Goal: Check status: Check status

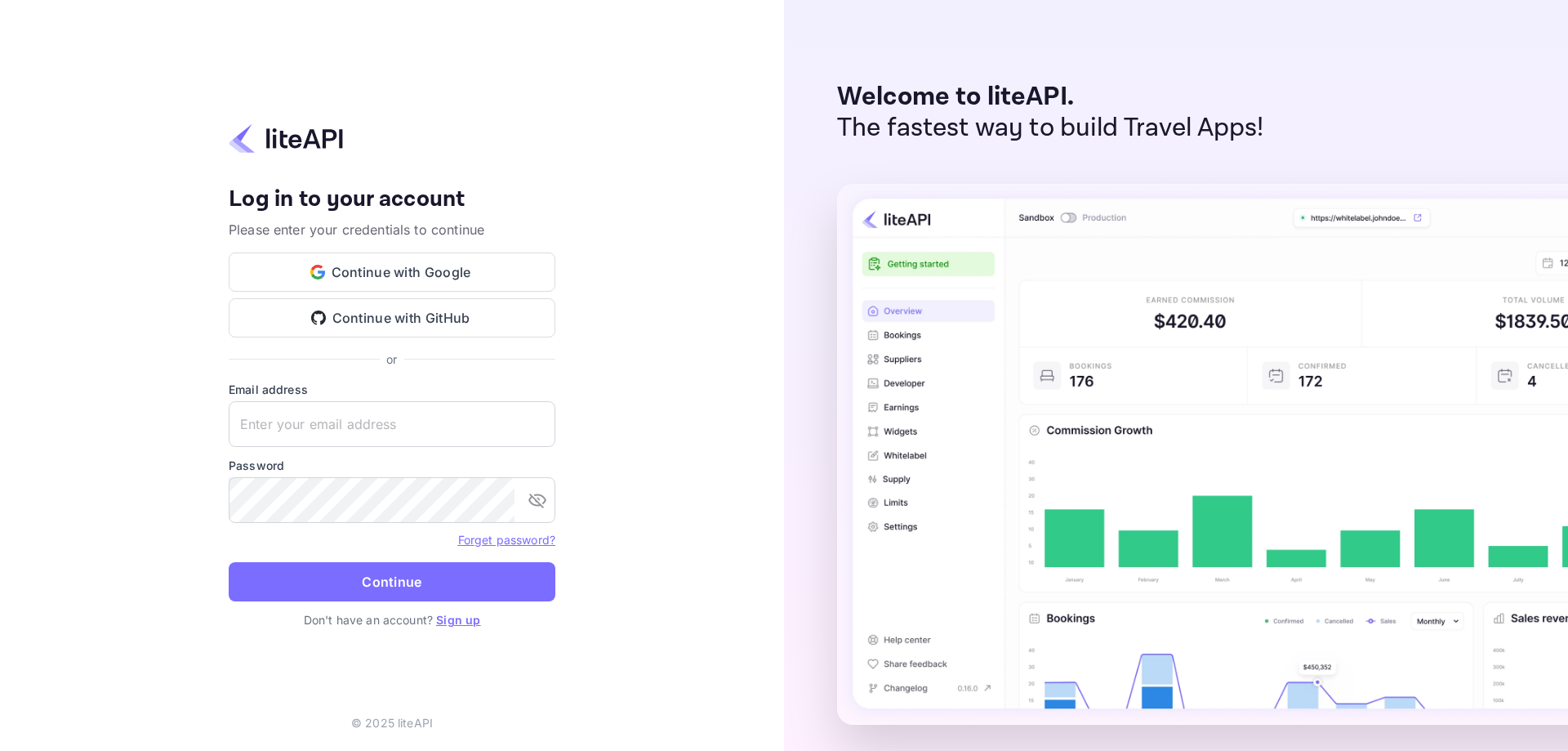
type input "[EMAIL_ADDRESS][DOMAIN_NAME]"
click at [328, 576] on button "Continue" at bounding box center [392, 582] width 326 height 39
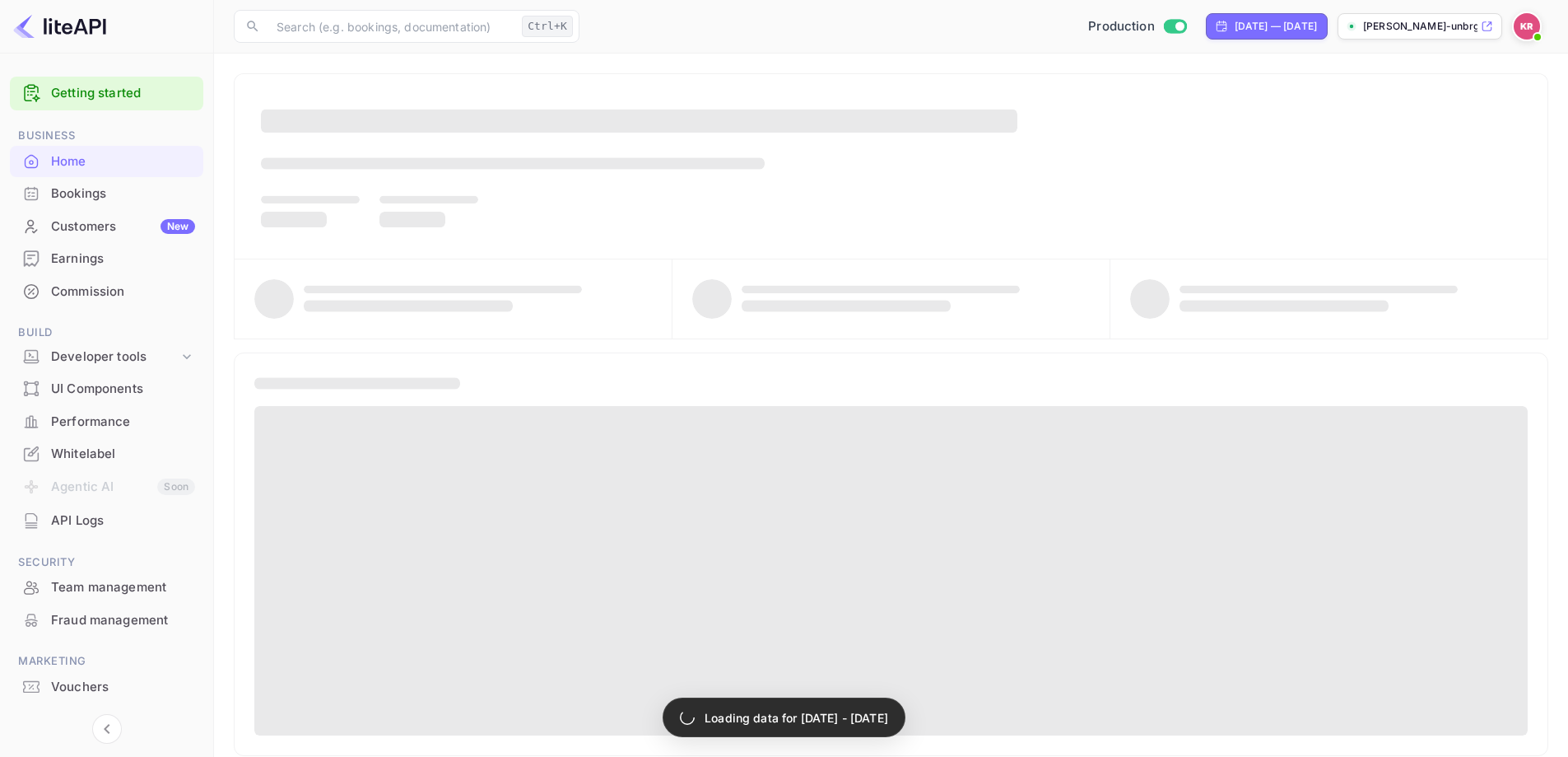
click at [110, 198] on div "Bookings" at bounding box center [123, 194] width 144 height 19
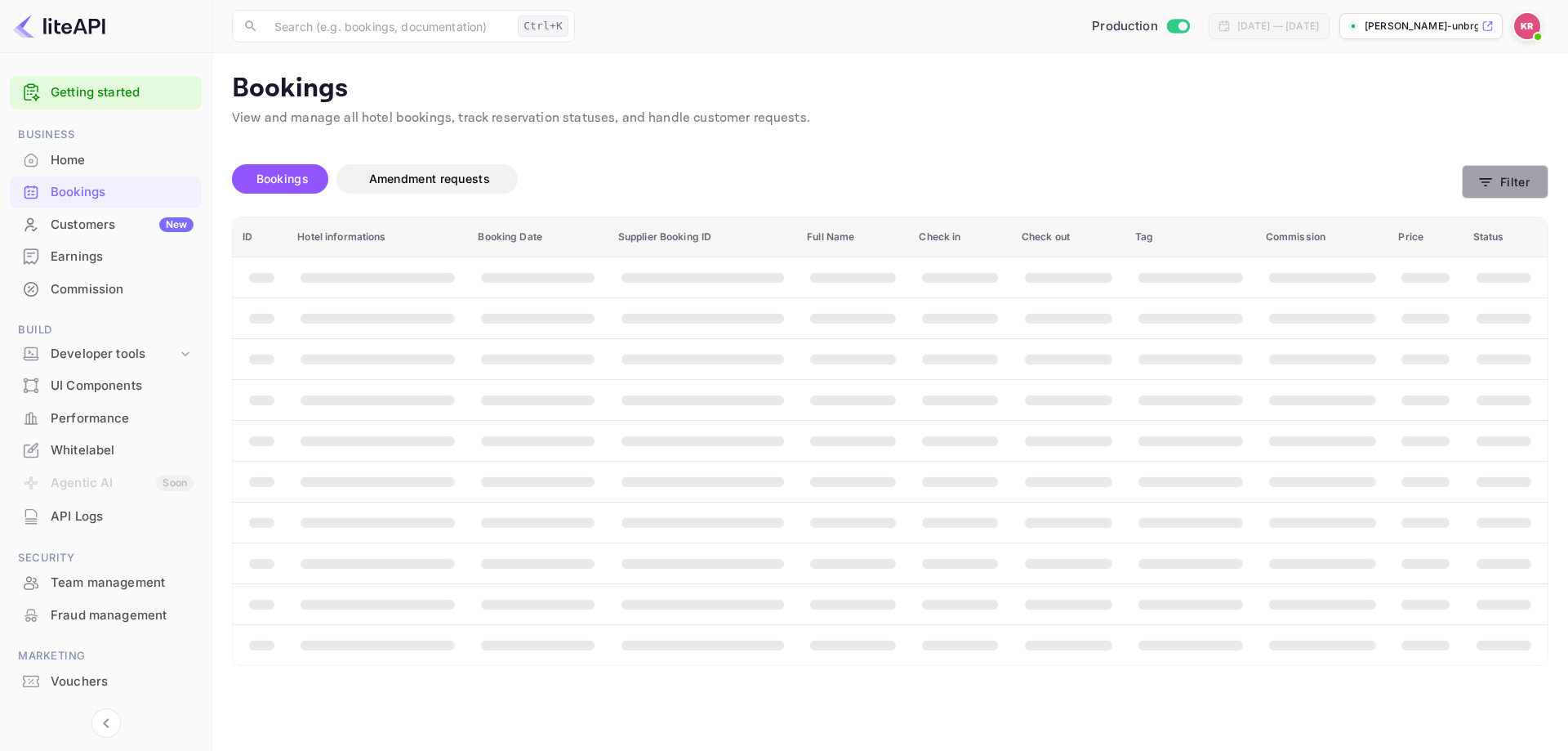
click at [1499, 179] on button "Filter" at bounding box center [1506, 182] width 87 height 34
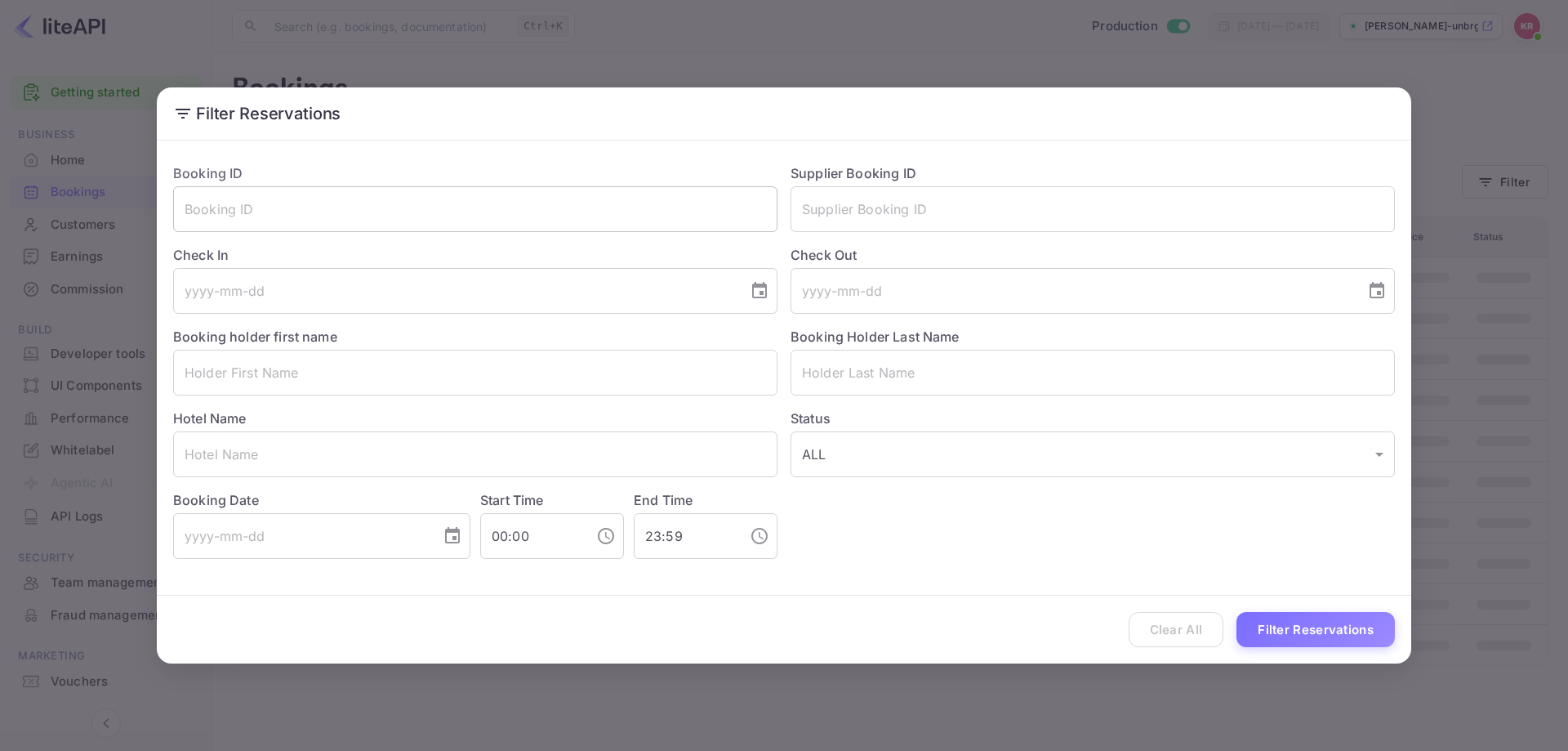
click at [443, 217] on input "text" at bounding box center [475, 209] width 604 height 46
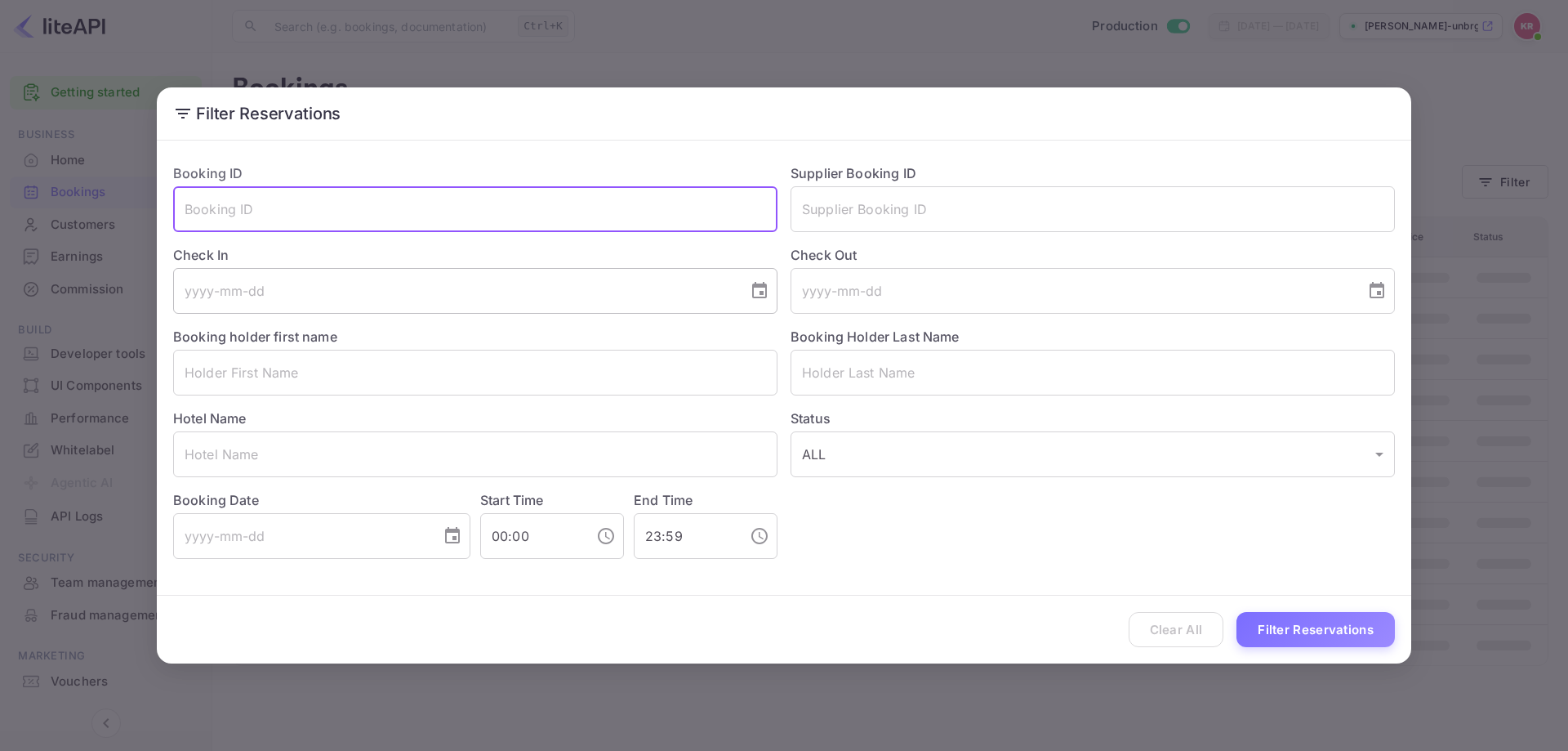
paste input "iUU4CkNF3"
type input "iUU4CkNF3"
click at [1301, 650] on div "Clear All Filter Reservations" at bounding box center [784, 629] width 1255 height 68
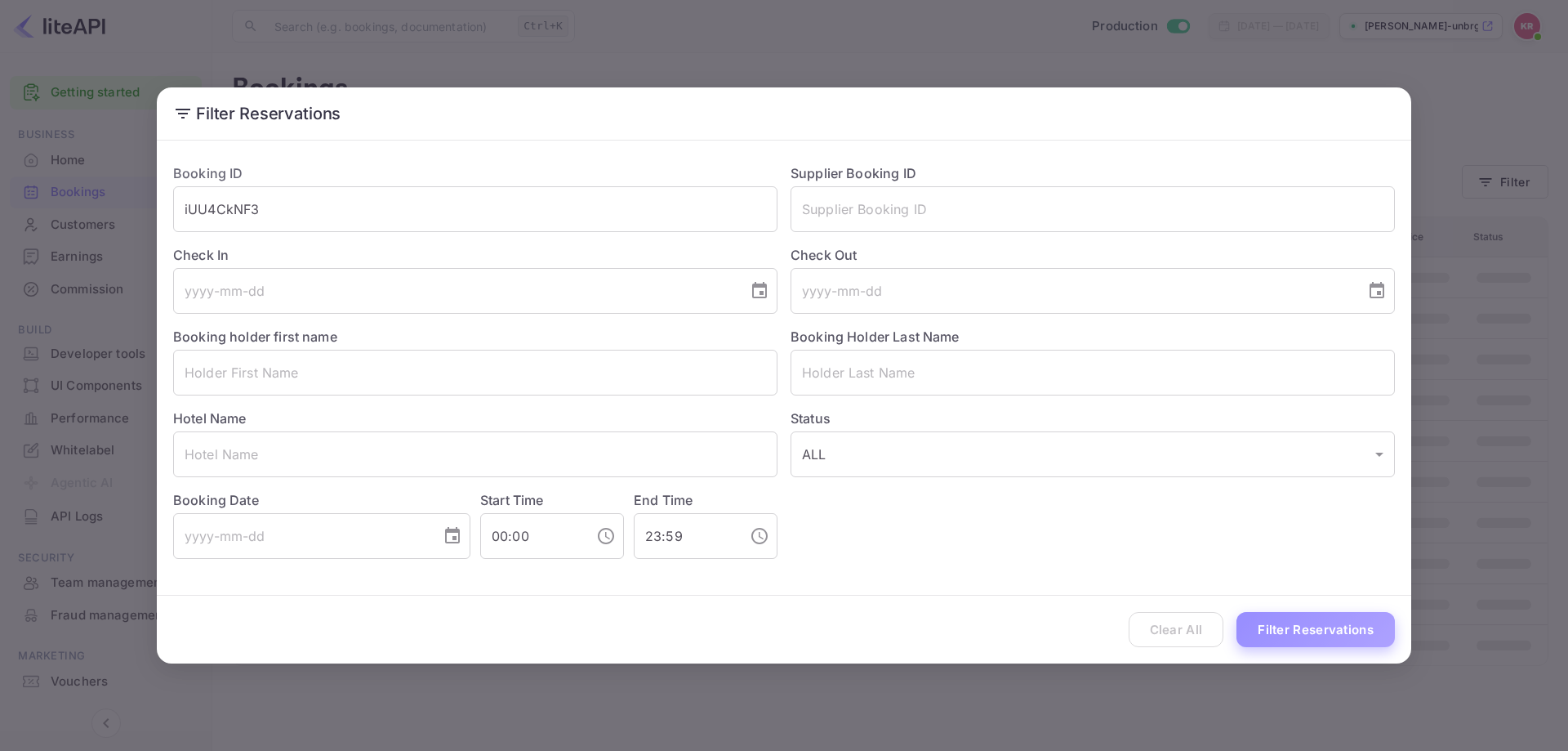
click at [1299, 644] on button "Filter Reservations" at bounding box center [1316, 629] width 159 height 35
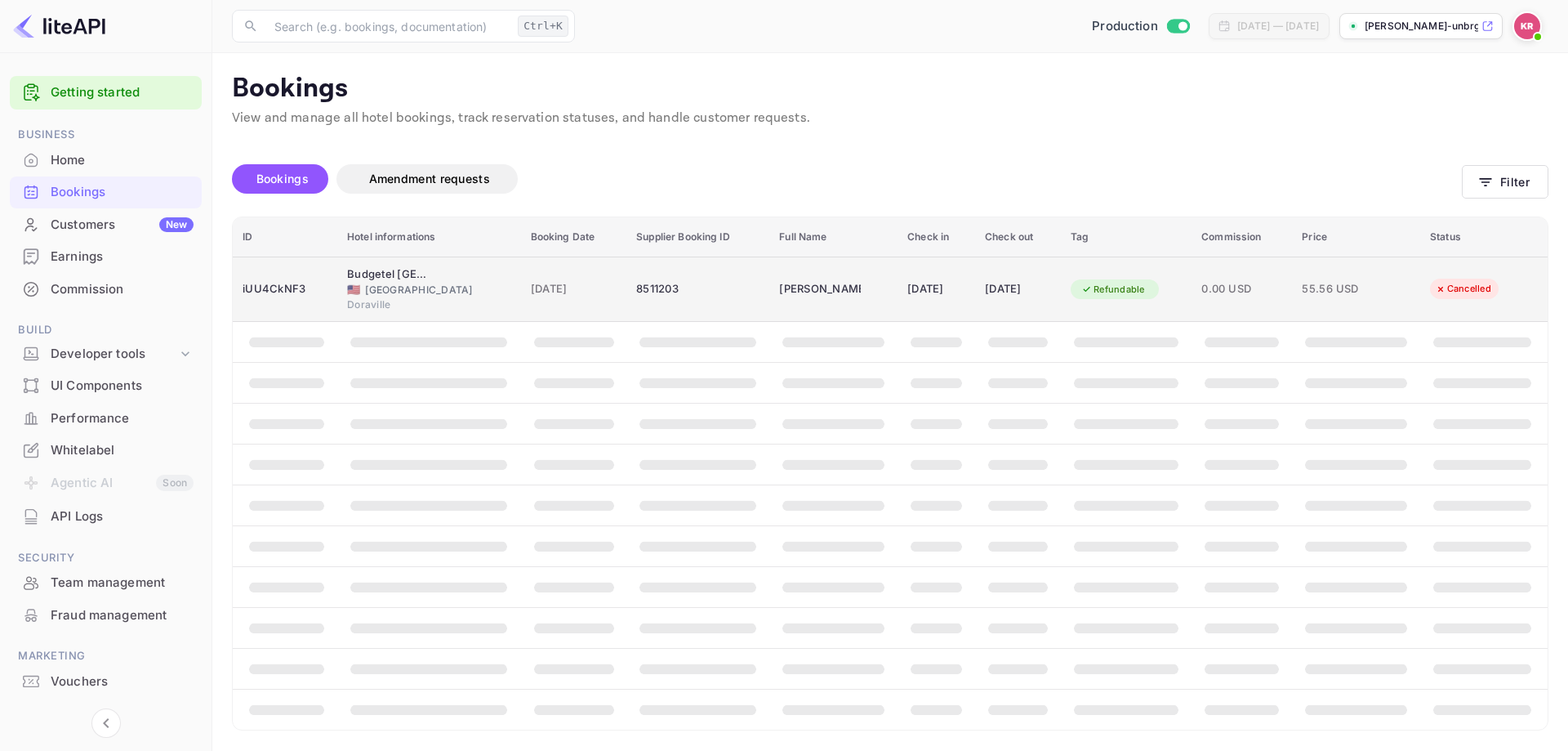
click at [937, 299] on div "[DATE]" at bounding box center [936, 290] width 58 height 26
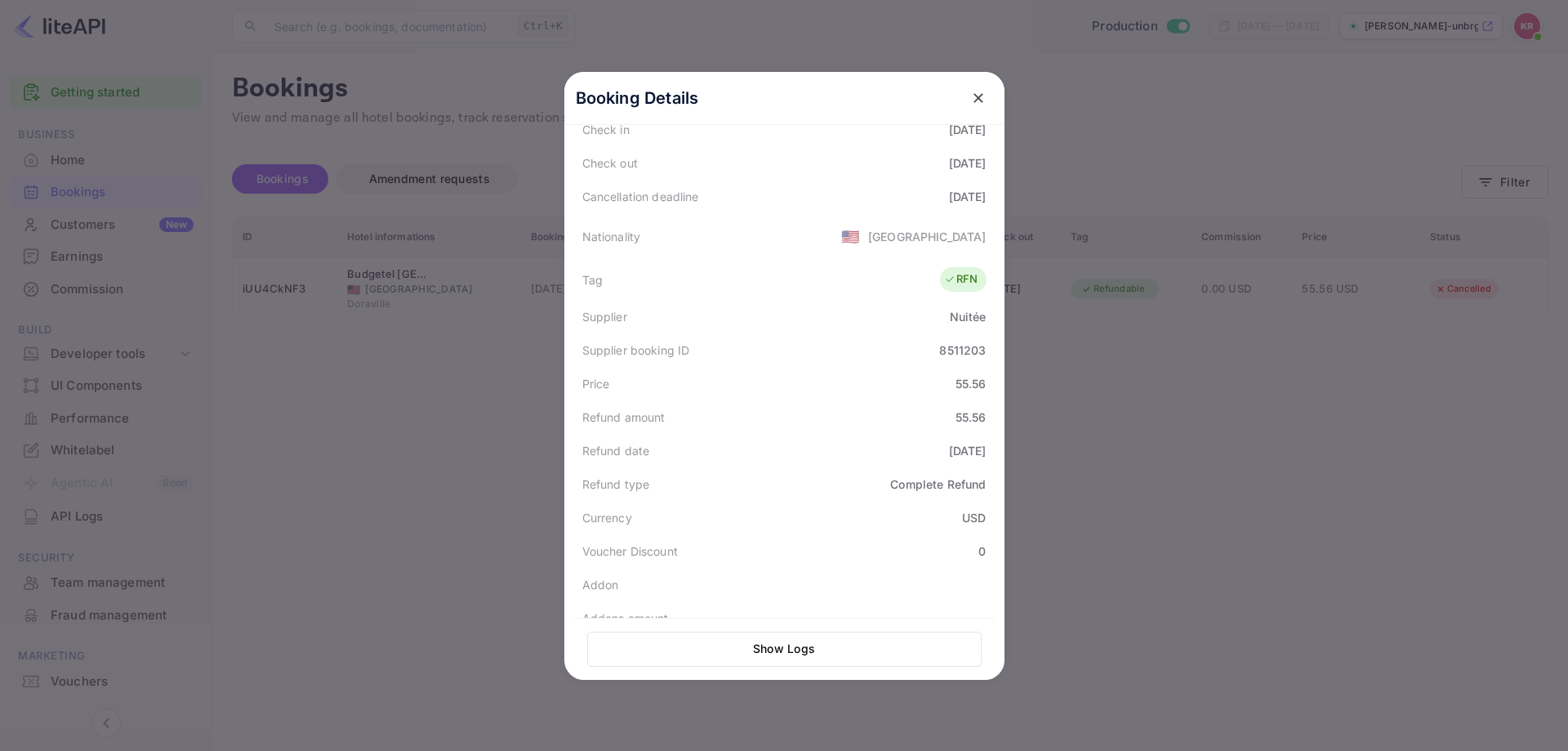
scroll to position [288, 0]
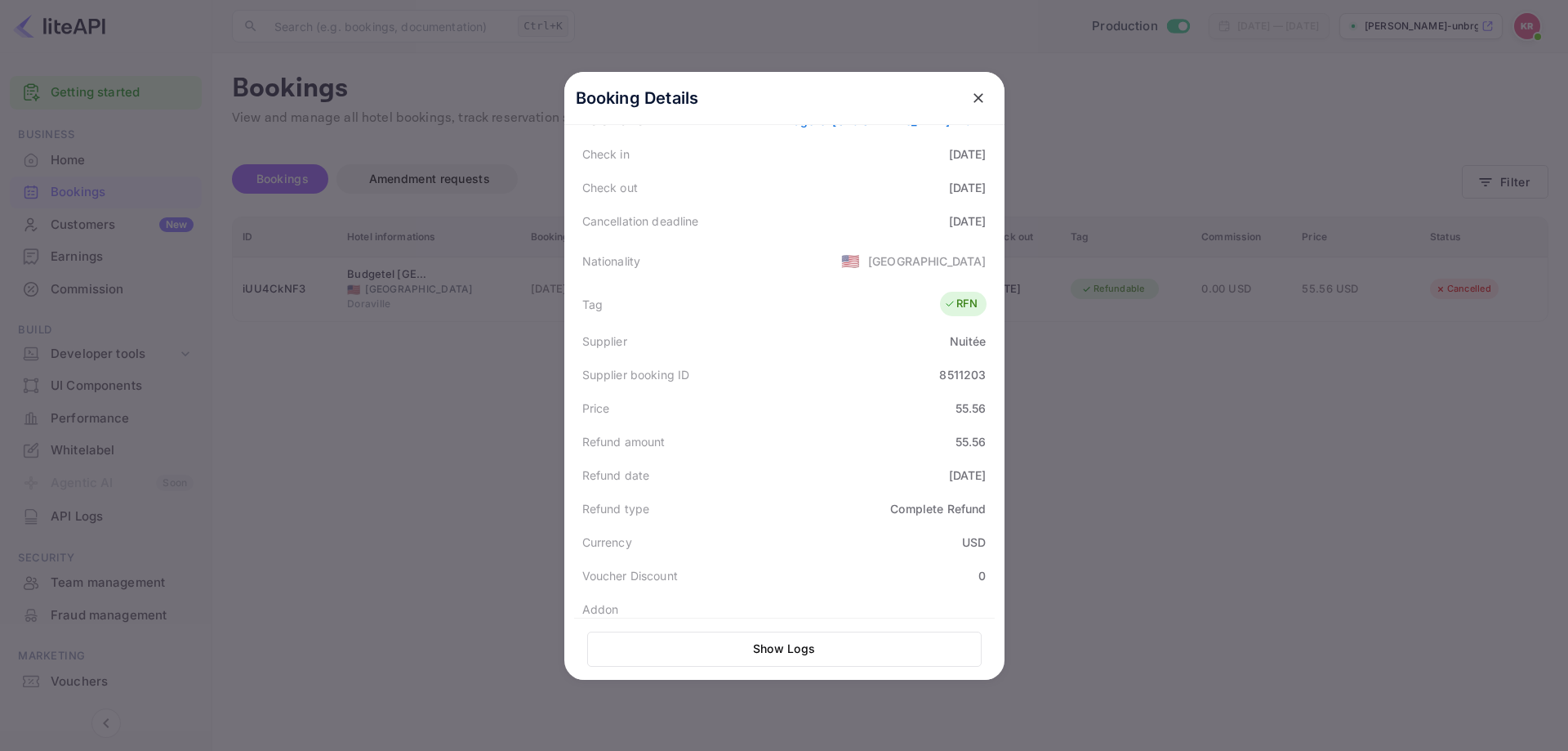
click at [276, 344] on div at bounding box center [784, 376] width 1568 height 751
